Goal: Task Accomplishment & Management: Use online tool/utility

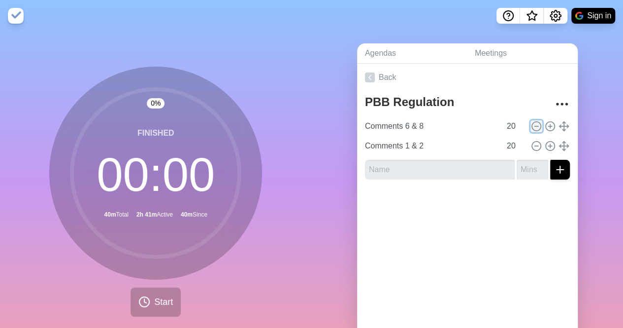
click at [535, 126] on line at bounding box center [536, 126] width 3 height 0
type input "Comments 1 & 2"
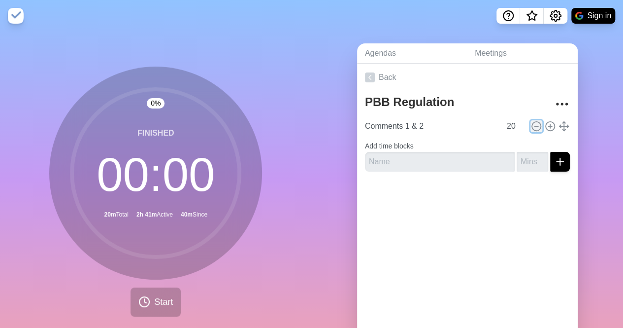
click at [535, 126] on line at bounding box center [536, 126] width 3 height 0
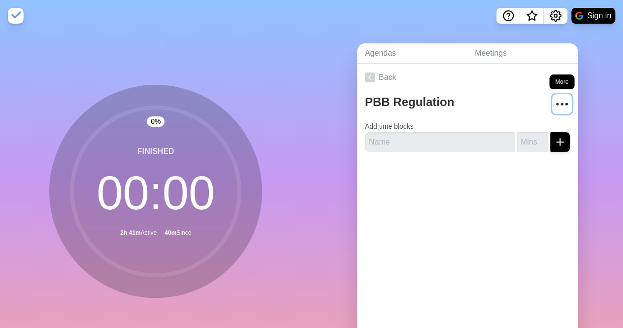
click at [554, 104] on icon "More" at bounding box center [562, 104] width 16 height 16
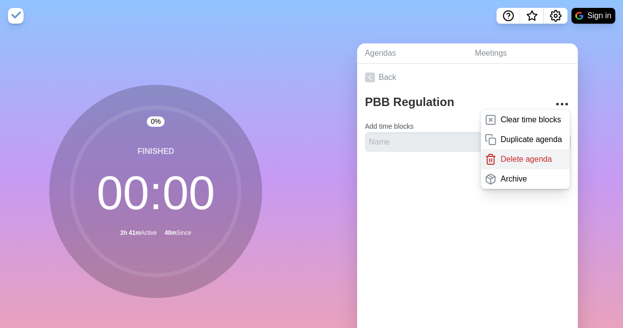
click at [522, 155] on p "Delete agenda" at bounding box center [526, 159] width 51 height 12
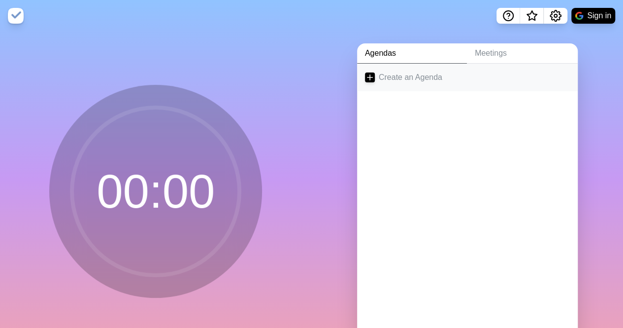
click at [414, 80] on link "Create an Agenda" at bounding box center [467, 78] width 221 height 28
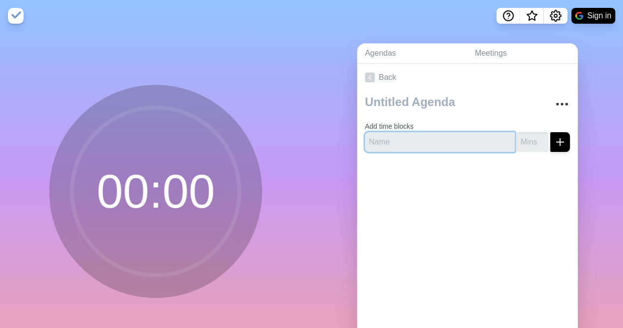
click at [389, 140] on input "text" at bounding box center [440, 142] width 150 height 20
type input "Career stuff"
click at [550, 132] on button "submit" at bounding box center [560, 142] width 20 height 20
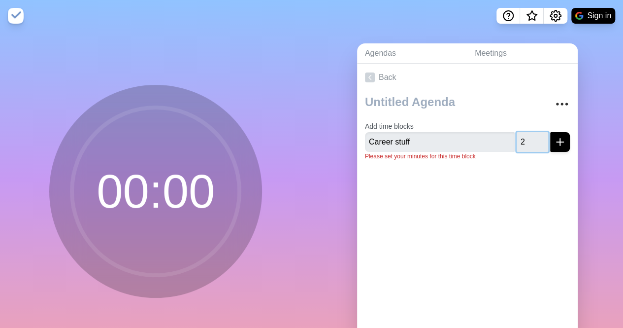
type input "20"
click button "submit" at bounding box center [560, 142] width 20 height 20
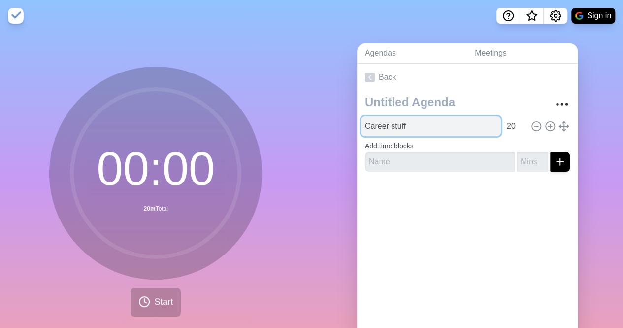
click at [412, 126] on input "Career stuff" at bounding box center [431, 126] width 140 height 20
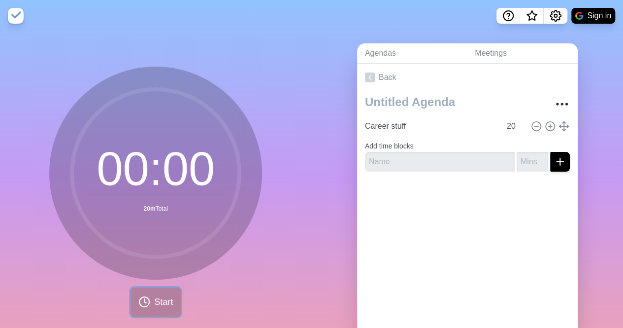
click at [166, 297] on span "Start" at bounding box center [163, 301] width 19 height 13
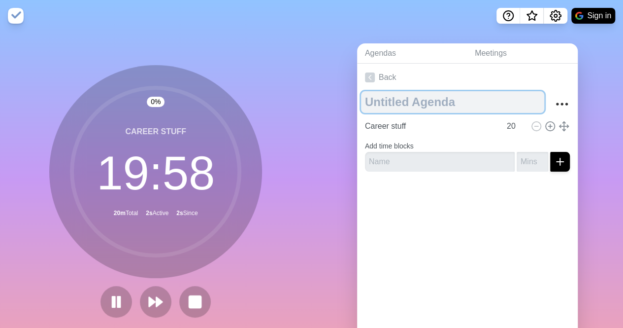
click at [380, 99] on textarea at bounding box center [452, 102] width 183 height 22
type textarea "[DATE]"
